Goal: Feedback & Contribution: Contribute content

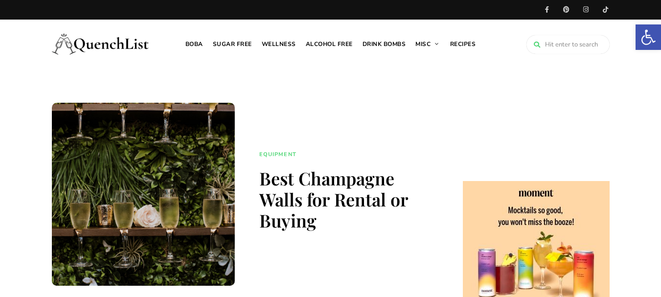
click at [103, 48] on img at bounding box center [101, 43] width 98 height 39
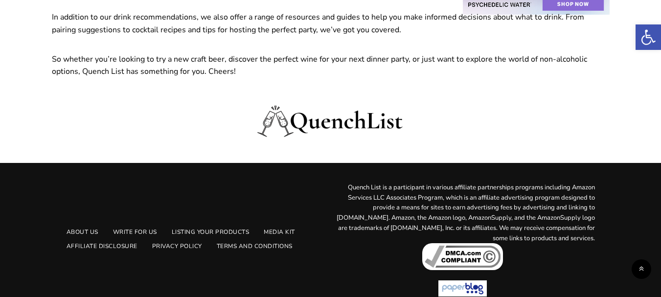
scroll to position [1328, 0]
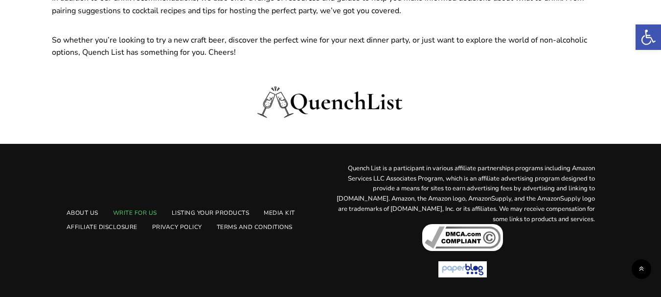
click at [148, 214] on link "Write For Us" at bounding box center [135, 213] width 59 height 14
